Goal: Navigation & Orientation: Find specific page/section

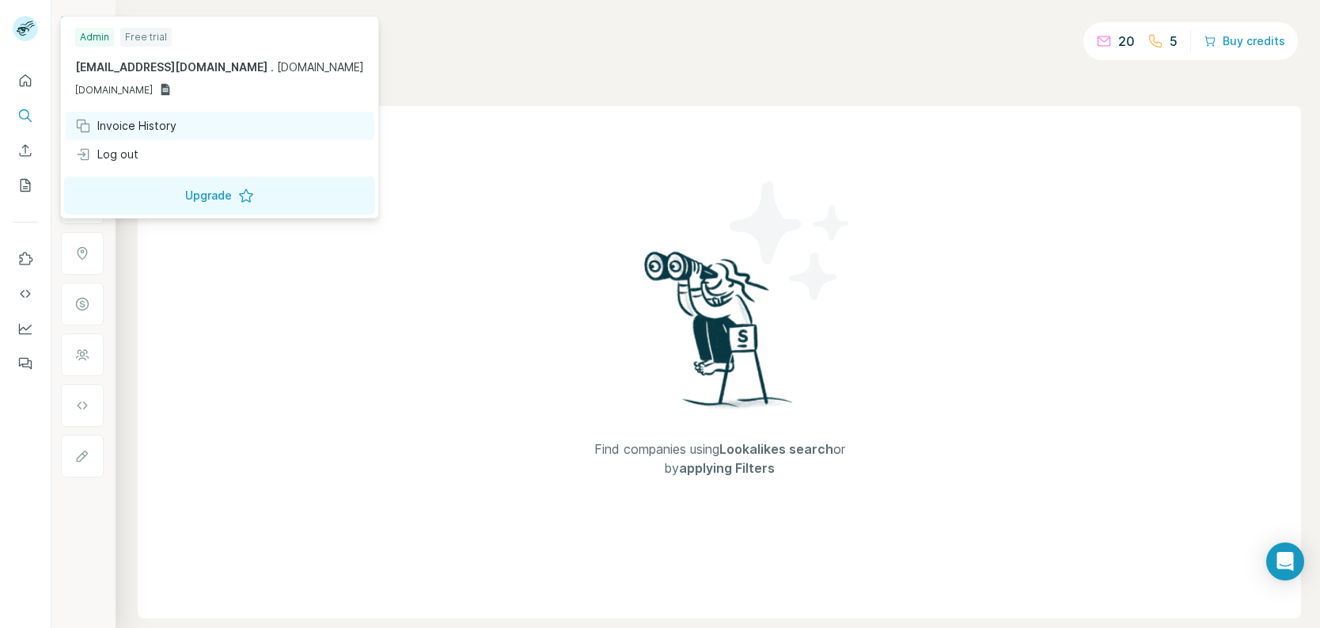
click at [133, 120] on div "Invoice History" at bounding box center [125, 126] width 101 height 16
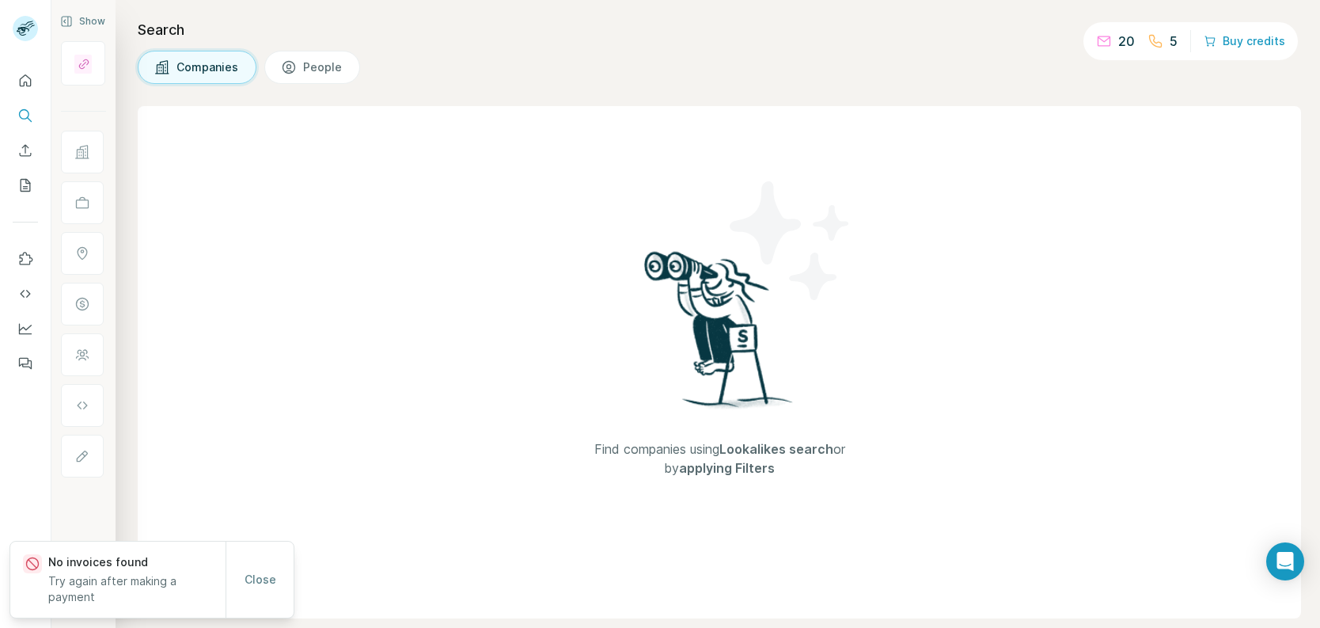
click at [551, 84] on div "Search Companies People Find companies using Lookalikes search or by applying F…" at bounding box center [718, 314] width 1205 height 628
click at [708, 66] on div "Companies People" at bounding box center [720, 67] width 1164 height 33
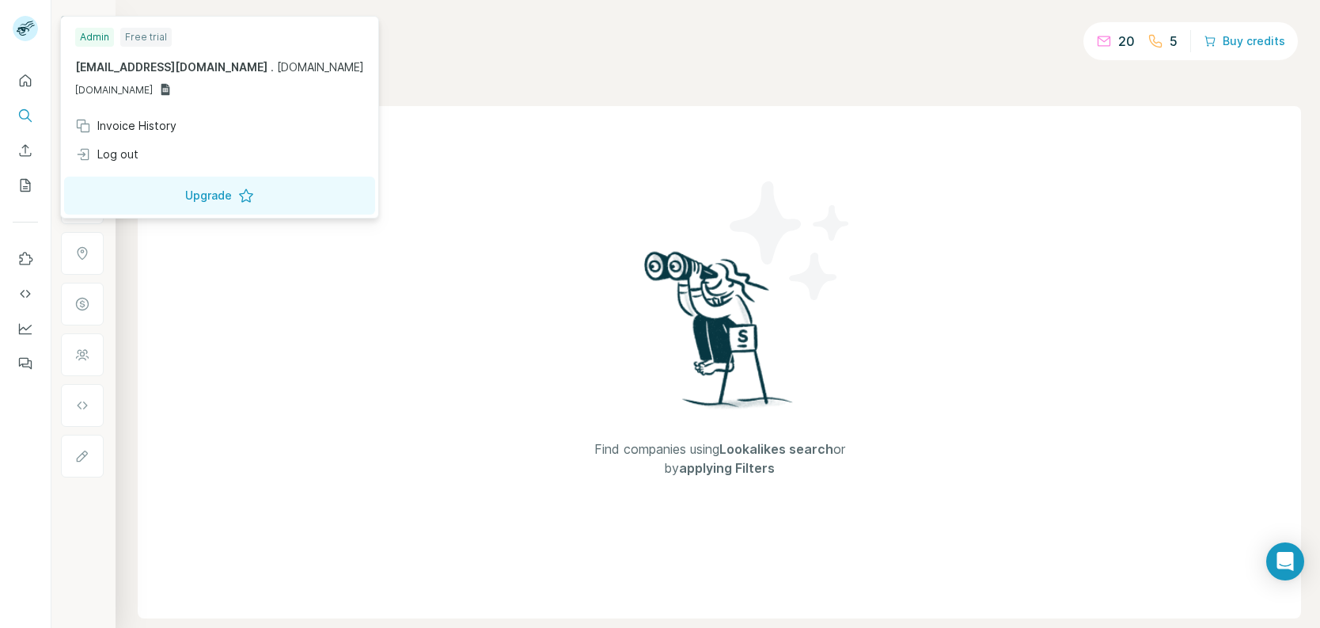
click at [25, 29] on icon at bounding box center [23, 31] width 13 height 9
click at [87, 35] on div "Admin" at bounding box center [94, 37] width 39 height 19
click at [154, 40] on div "Free trial" at bounding box center [145, 37] width 51 height 19
click at [512, 37] on h4 "Search" at bounding box center [720, 30] width 1164 height 22
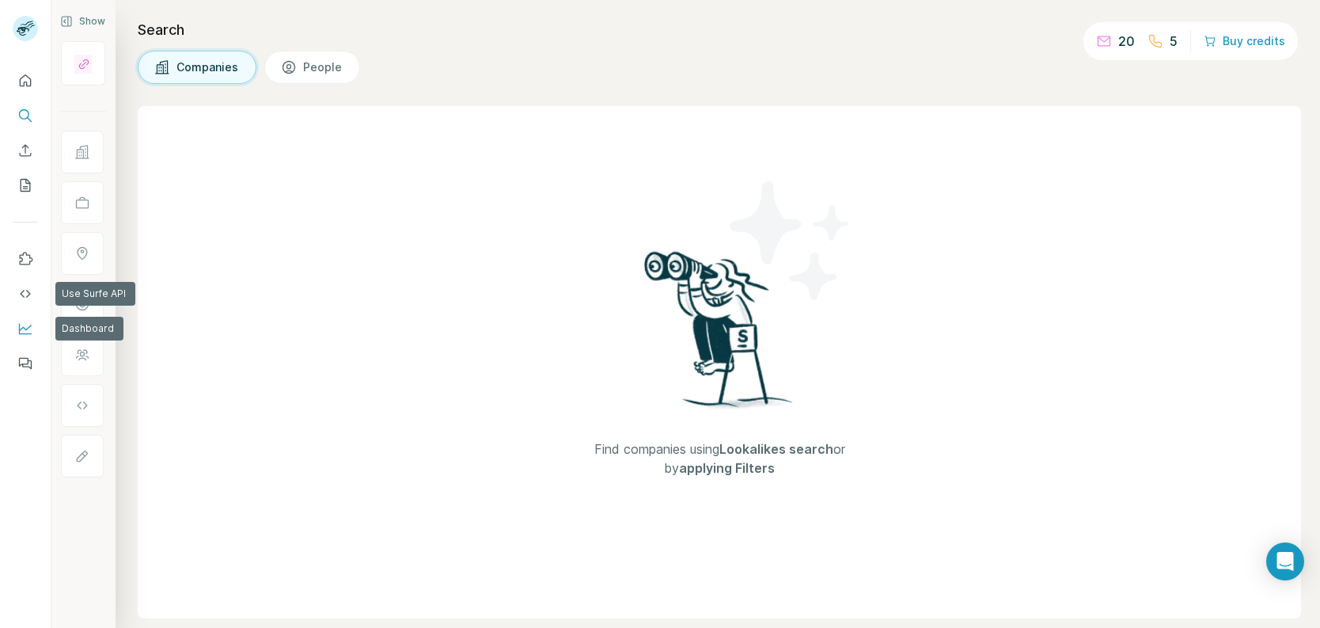
click at [28, 327] on icon "Dashboard" at bounding box center [25, 328] width 13 height 6
